Goal: Task Accomplishment & Management: Manage account settings

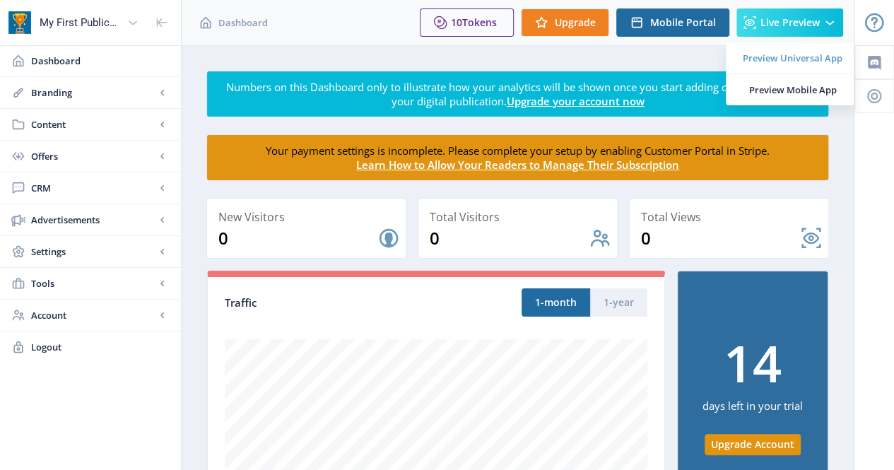
click at [784, 62] on span "Preview Universal App" at bounding box center [793, 58] width 100 height 14
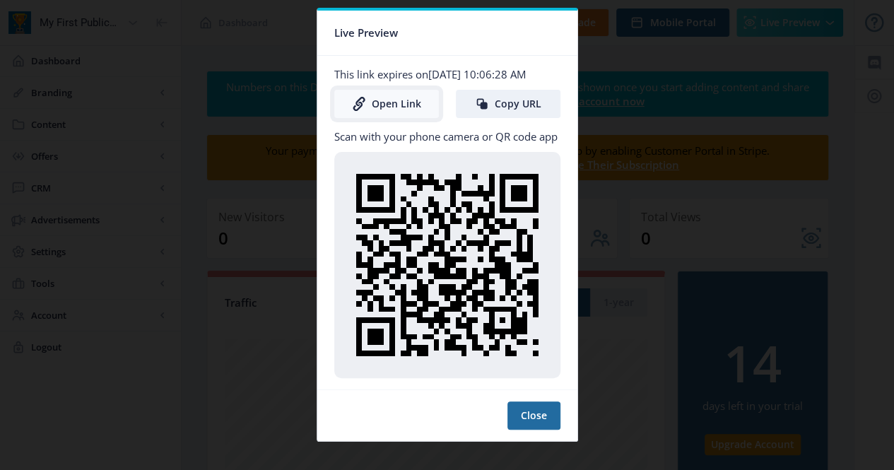
click at [361, 112] on link "Open Link" at bounding box center [386, 104] width 105 height 28
click at [135, 125] on div at bounding box center [447, 235] width 894 height 470
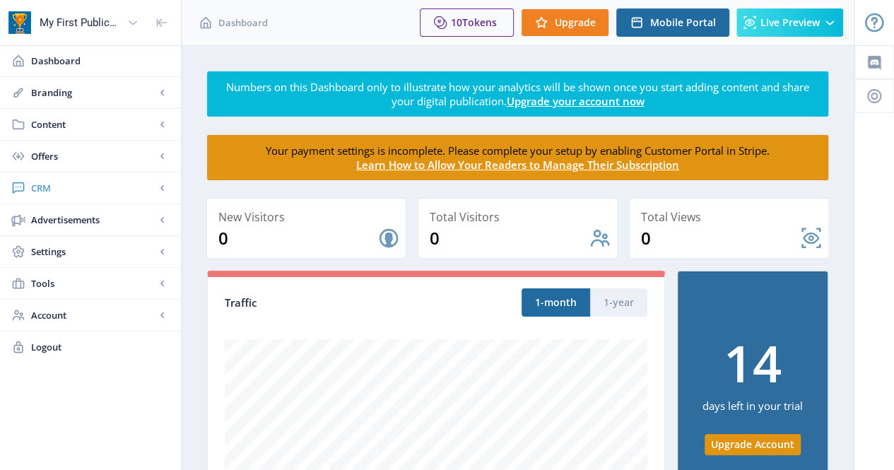
click at [51, 181] on span "CRM" at bounding box center [93, 188] width 124 height 14
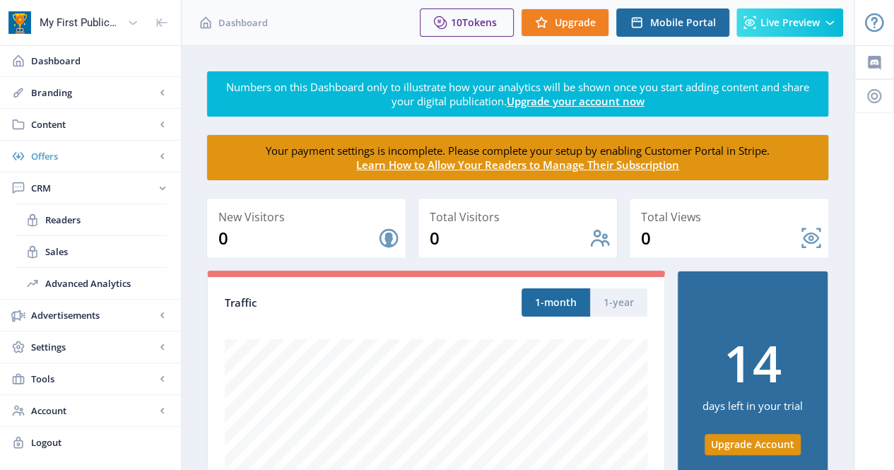
click at [45, 158] on span "Offers" at bounding box center [93, 156] width 124 height 14
click at [78, 228] on link "Subscriptions" at bounding box center [90, 219] width 153 height 31
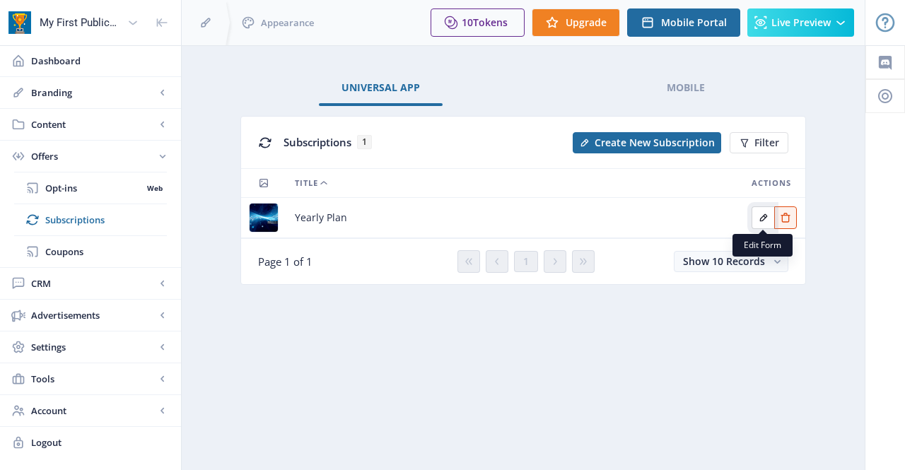
click at [764, 215] on icon "Edit page" at bounding box center [763, 218] width 8 height 8
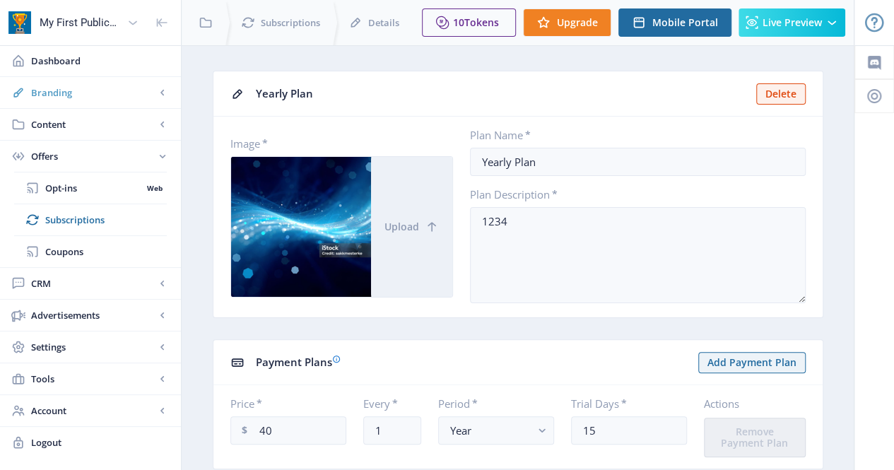
click at [83, 93] on span "Branding" at bounding box center [93, 93] width 124 height 14
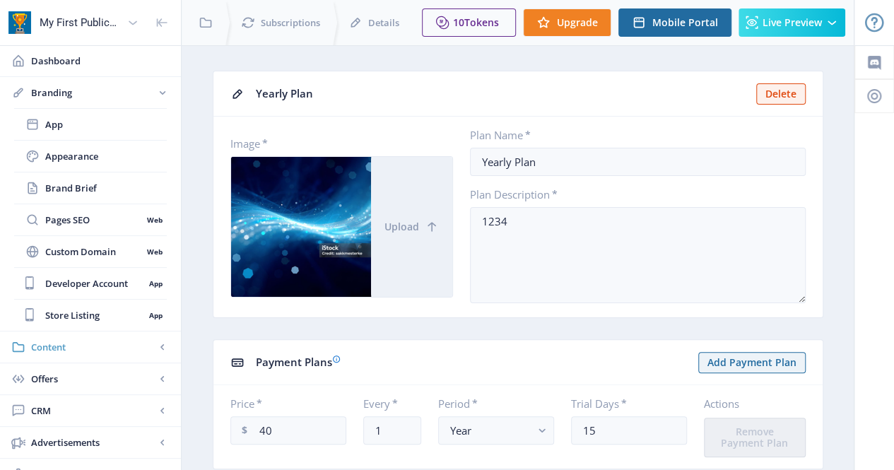
click at [45, 351] on span "Content" at bounding box center [93, 347] width 124 height 14
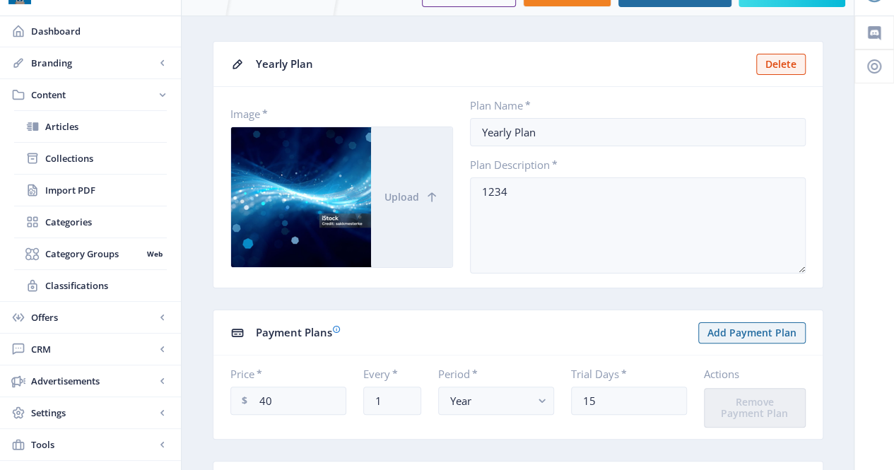
scroll to position [34, 0]
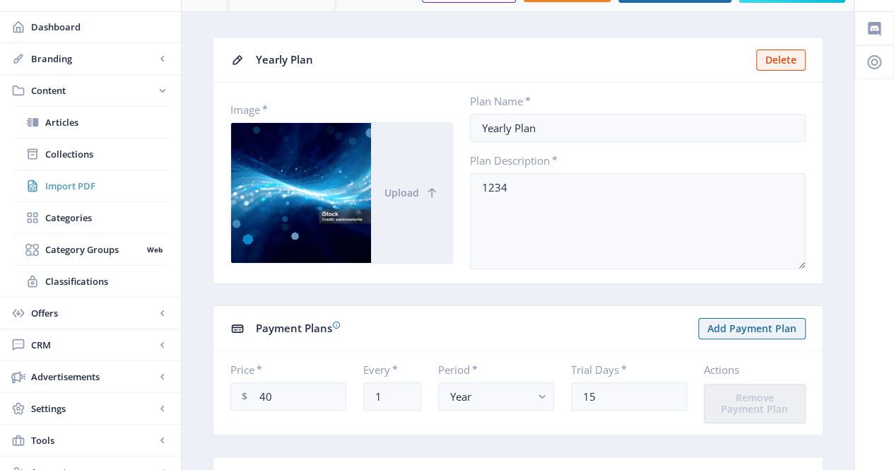
click at [112, 193] on link "Import PDF" at bounding box center [90, 185] width 153 height 31
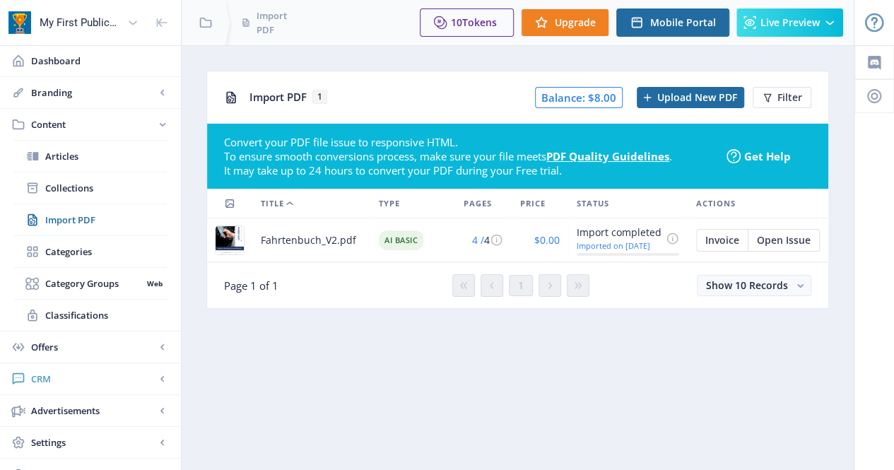
click at [67, 375] on span "CRM" at bounding box center [93, 379] width 124 height 14
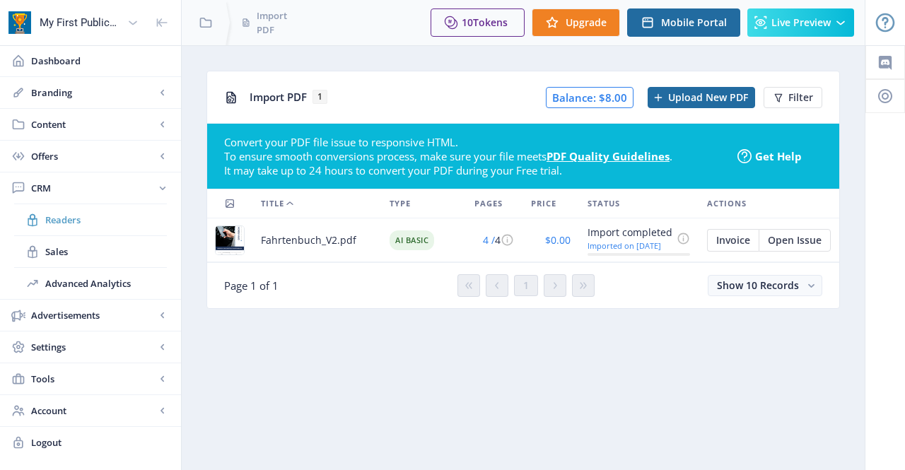
click at [86, 217] on span "Readers" at bounding box center [106, 220] width 122 height 14
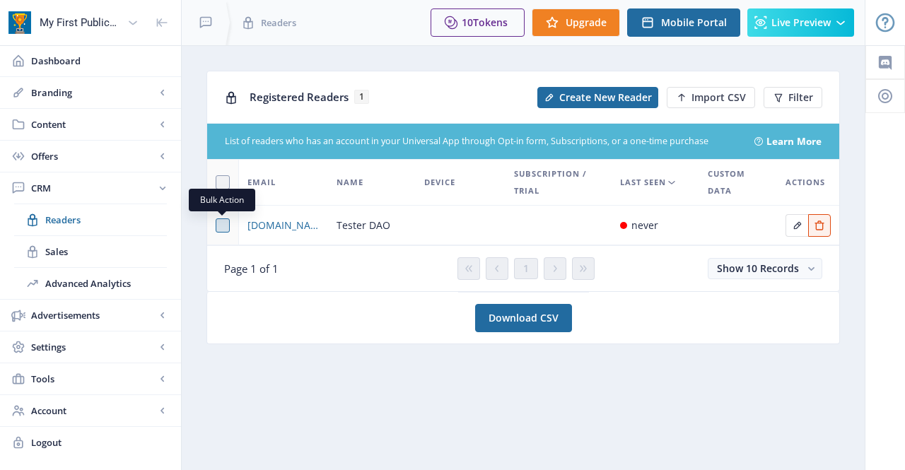
click at [223, 224] on span at bounding box center [223, 225] width 14 height 14
click at [216, 225] on input "checkbox" at bounding box center [216, 225] width 1 height 1
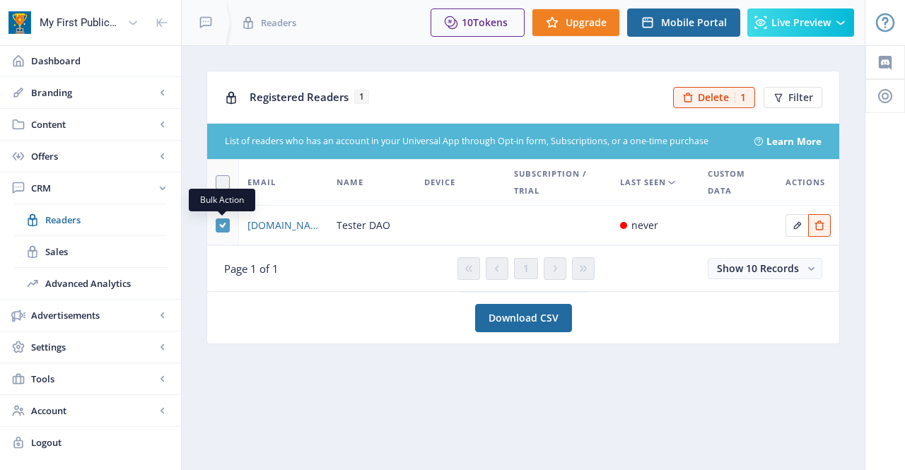
click at [223, 224] on use at bounding box center [222, 225] width 6 height 5
click at [216, 225] on input "checkbox" at bounding box center [216, 225] width 1 height 1
checkbox input "false"
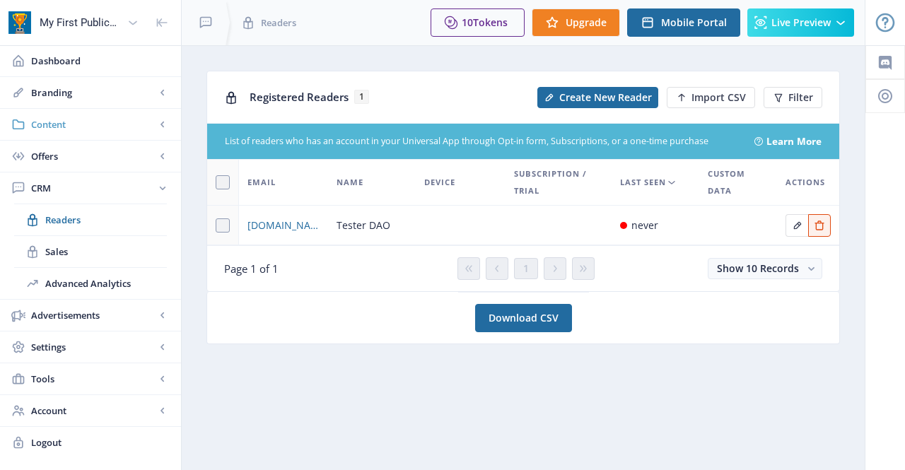
click at [92, 112] on link "Content" at bounding box center [90, 124] width 181 height 31
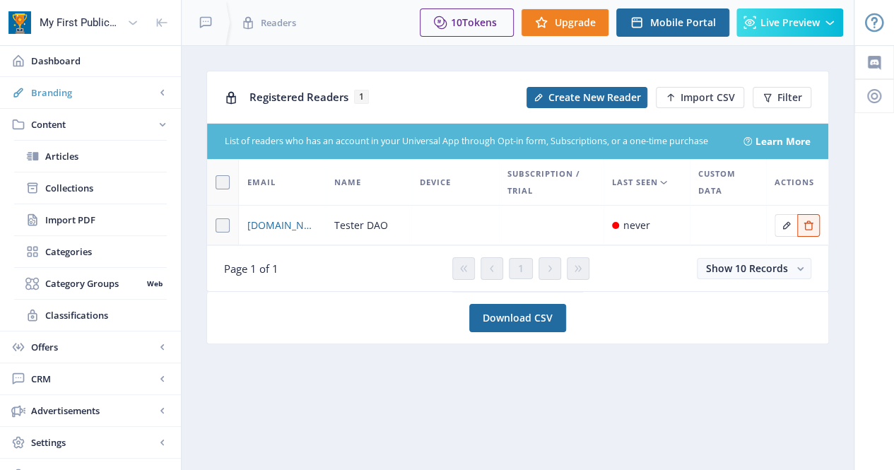
click at [84, 98] on span "Branding" at bounding box center [93, 93] width 124 height 14
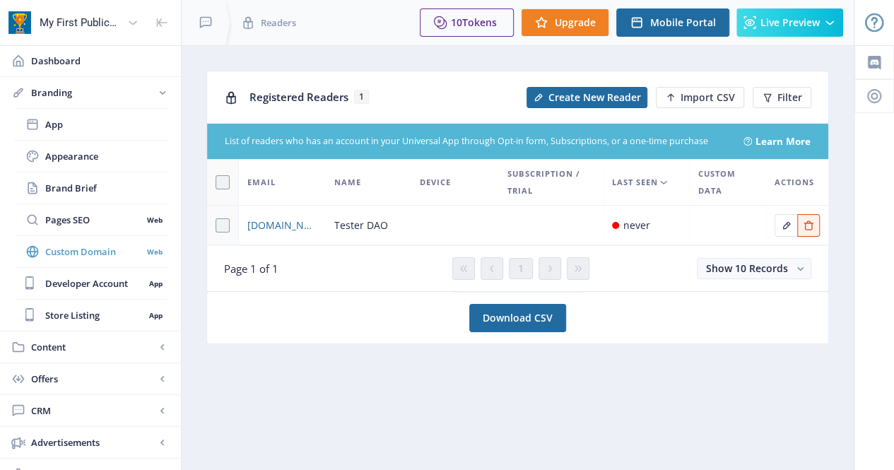
click at [99, 254] on span "Custom Domain" at bounding box center [93, 252] width 97 height 14
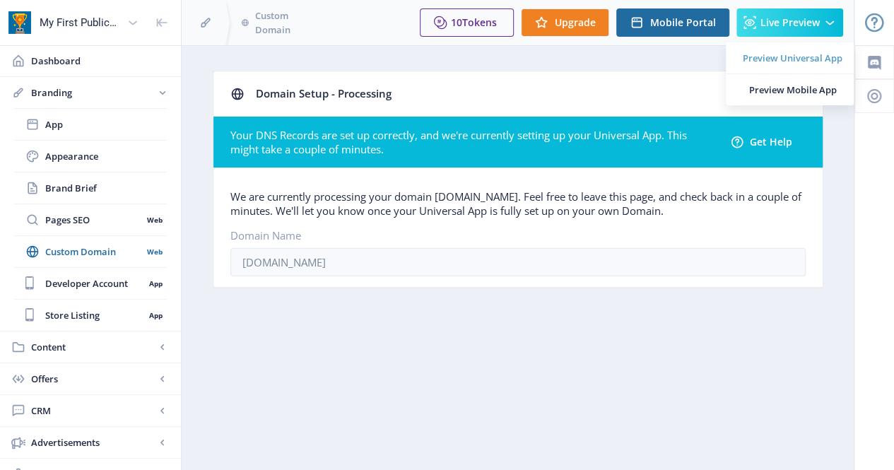
click at [790, 53] on span "Preview Universal App" at bounding box center [793, 58] width 100 height 14
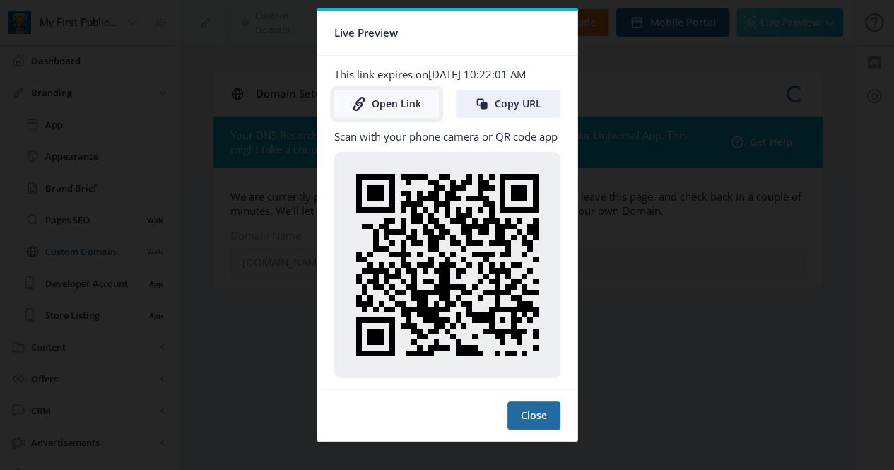
click at [395, 102] on link "Open Link" at bounding box center [386, 104] width 105 height 28
click at [242, 247] on div at bounding box center [447, 235] width 894 height 470
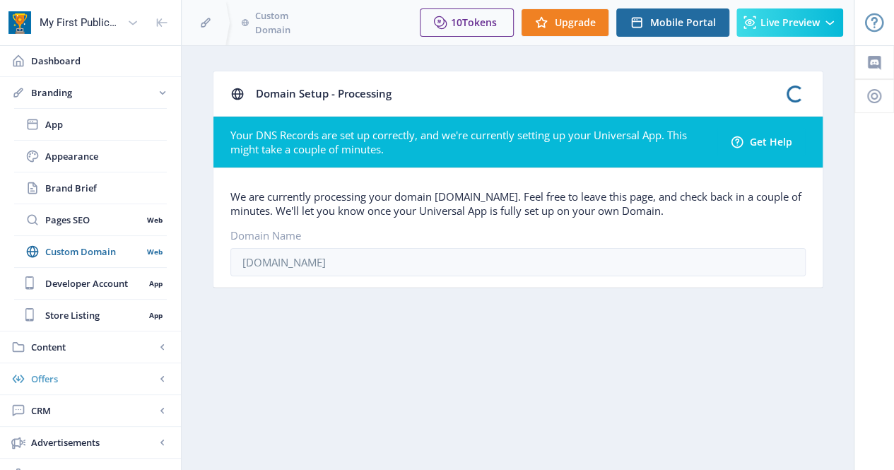
click at [66, 381] on span "Offers" at bounding box center [93, 379] width 124 height 14
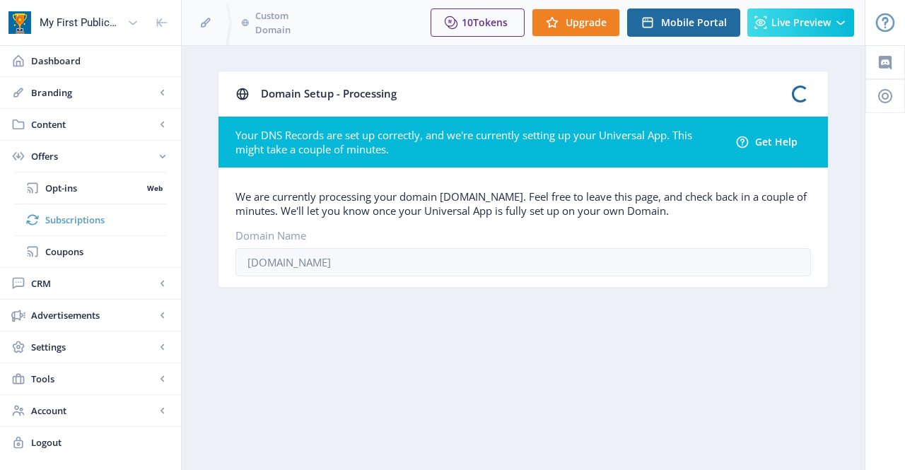
click at [61, 225] on span "Subscriptions" at bounding box center [106, 220] width 122 height 14
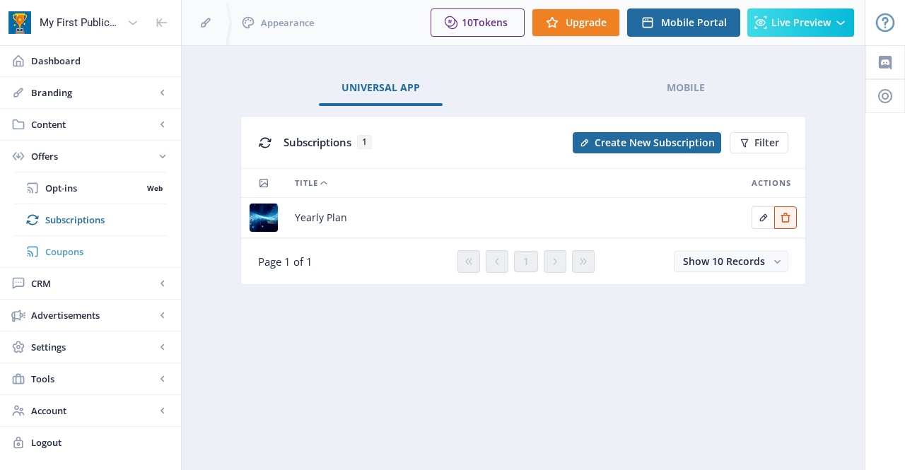
click at [64, 251] on span "Coupons" at bounding box center [106, 252] width 122 height 14
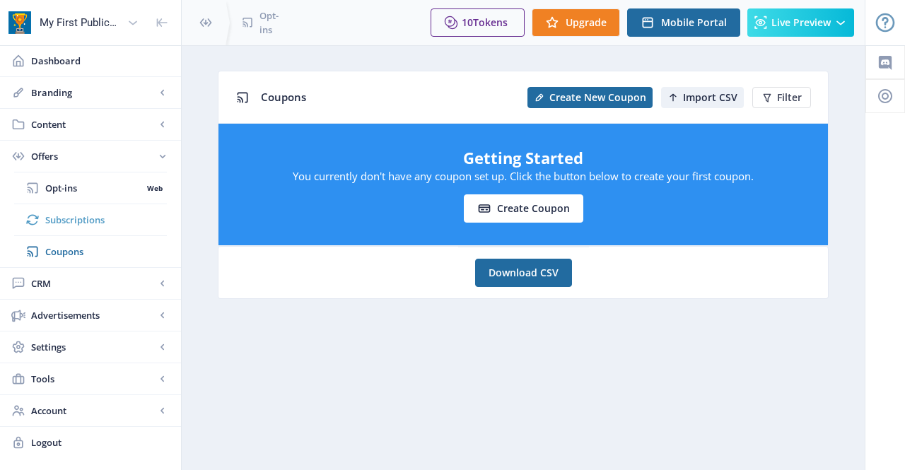
click at [61, 216] on span "Subscriptions" at bounding box center [106, 220] width 122 height 14
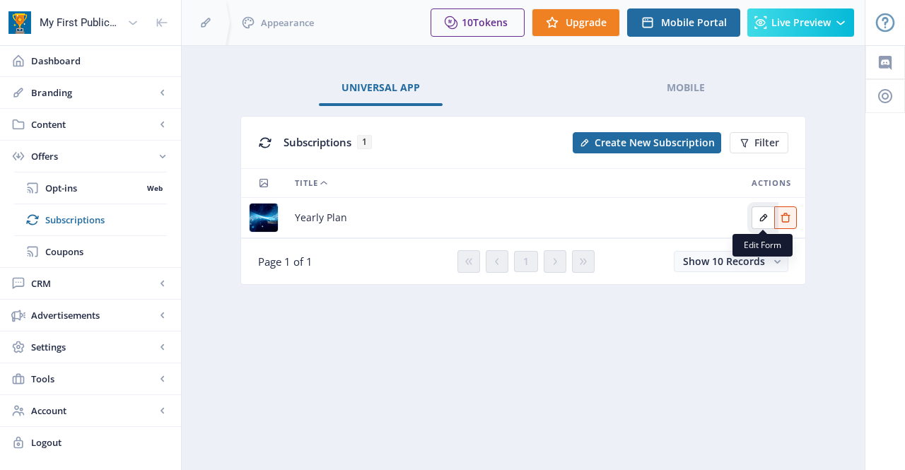
click at [761, 216] on icon "Edit page" at bounding box center [763, 217] width 11 height 11
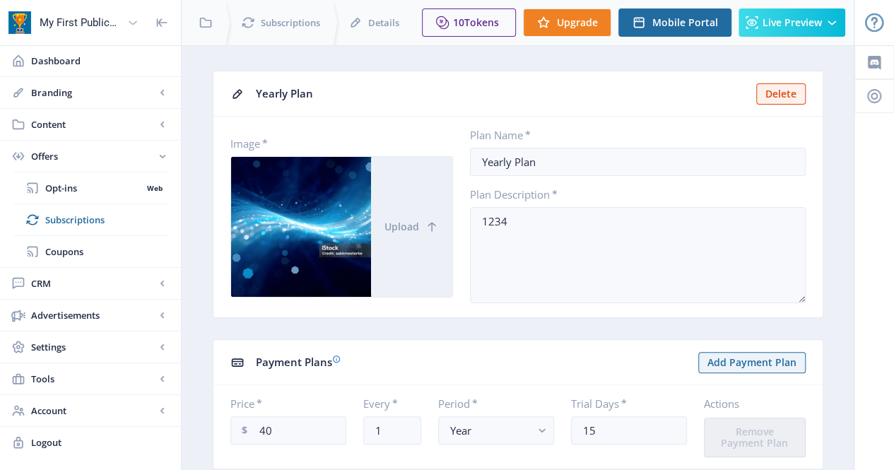
click at [136, 24] on icon at bounding box center [133, 23] width 14 height 14
